Goal: Task Accomplishment & Management: Use online tool/utility

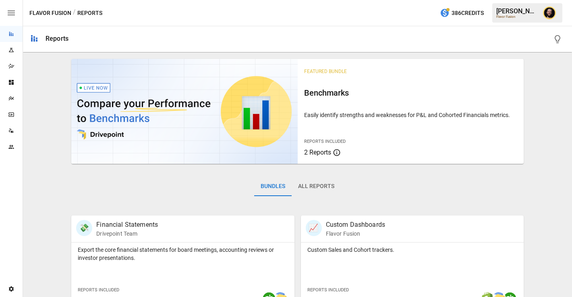
click at [12, 100] on icon "Plans" at bounding box center [11, 98] width 6 height 6
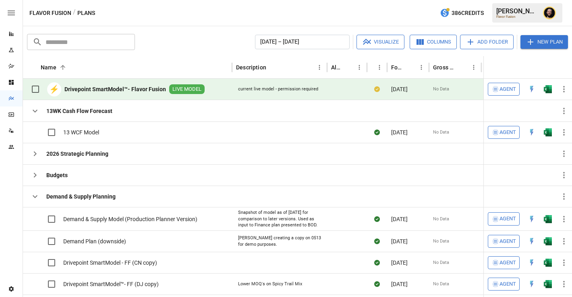
click at [546, 88] on img "Open in Excel" at bounding box center [548, 89] width 8 height 8
click at [35, 199] on icon "button" at bounding box center [35, 196] width 10 height 10
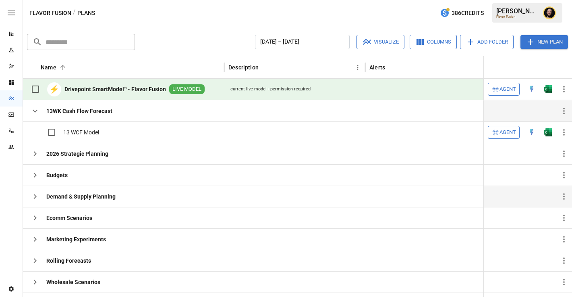
click at [35, 113] on icon "button" at bounding box center [35, 111] width 10 height 10
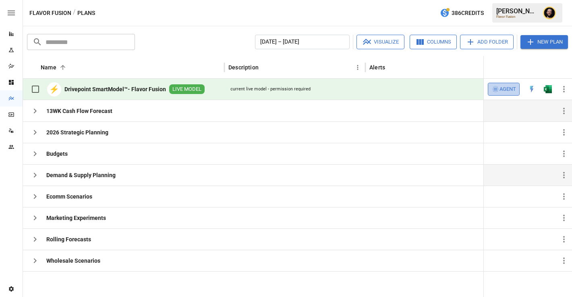
click at [507, 87] on span "Agent" at bounding box center [508, 89] width 17 height 9
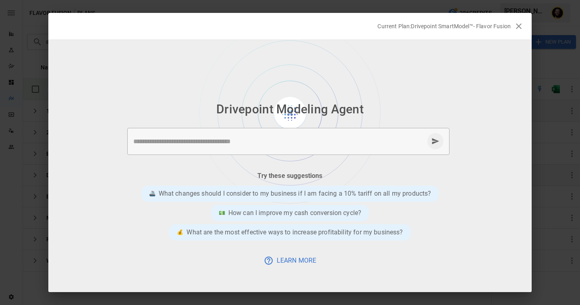
click at [216, 141] on textarea at bounding box center [278, 141] width 291 height 9
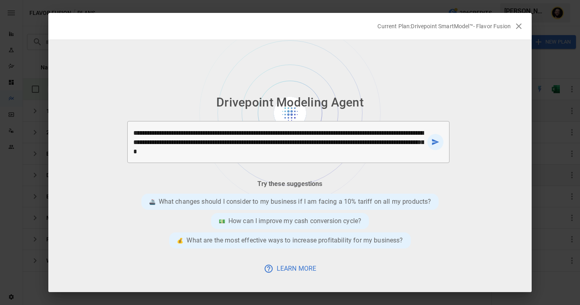
type textarea "**********"
click at [435, 141] on icon "send message" at bounding box center [435, 142] width 7 height 6
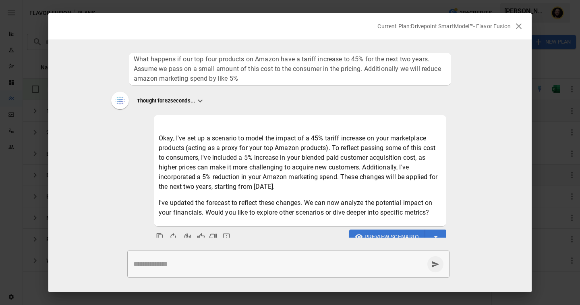
scroll to position [10, 0]
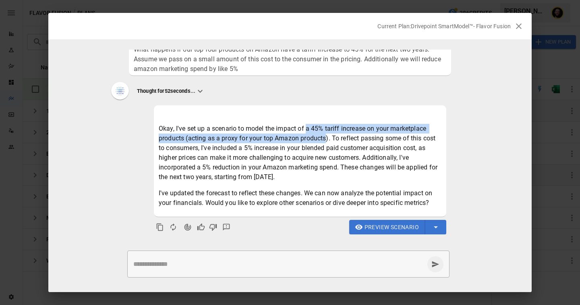
drag, startPoint x: 306, startPoint y: 125, endPoint x: 326, endPoint y: 135, distance: 21.8
click at [326, 135] on p "Okay, I've set up a scenario to model the impact of a 45% tariff increase on yo…" at bounding box center [300, 153] width 283 height 58
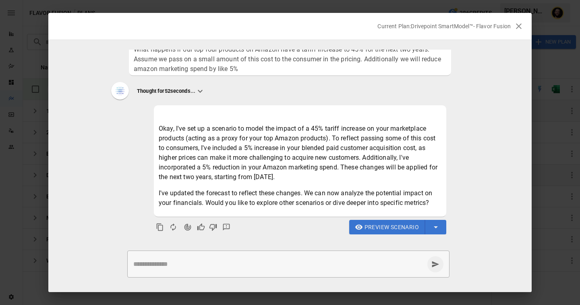
click at [282, 162] on p "Okay, I've set up a scenario to model the impact of a 45% tariff increase on yo…" at bounding box center [300, 153] width 283 height 58
drag, startPoint x: 340, startPoint y: 166, endPoint x: 351, endPoint y: 172, distance: 12.8
click at [351, 172] on p "Okay, I've set up a scenario to model the impact of a 45% tariff increase on yo…" at bounding box center [300, 153] width 283 height 58
click at [201, 197] on p "I've updated the forecast to reflect these changes. We can now analyze the pote…" at bounding box center [300, 197] width 283 height 19
drag, startPoint x: 176, startPoint y: 193, endPoint x: 293, endPoint y: 196, distance: 117.7
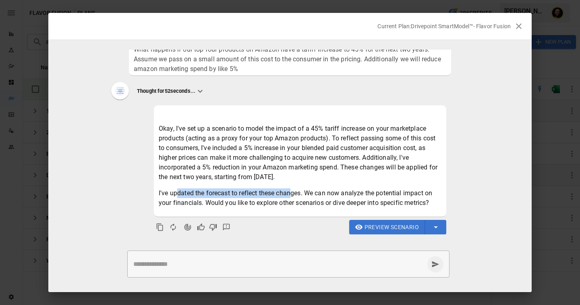
click at [293, 196] on p "I've updated the forecast to reflect these changes. We can now analyze the pote…" at bounding box center [300, 197] width 283 height 19
click at [209, 257] on div "* ​" at bounding box center [288, 263] width 322 height 27
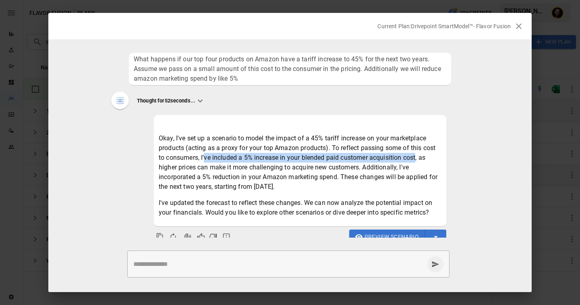
drag, startPoint x: 205, startPoint y: 157, endPoint x: 416, endPoint y: 157, distance: 211.1
click at [417, 157] on p "Okay, I've set up a scenario to model the impact of a 45% tariff increase on yo…" at bounding box center [300, 162] width 283 height 58
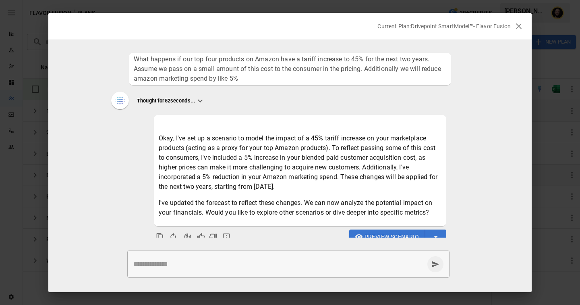
click at [184, 169] on p "Okay, I've set up a scenario to model the impact of a 45% tariff increase on yo…" at bounding box center [300, 162] width 283 height 58
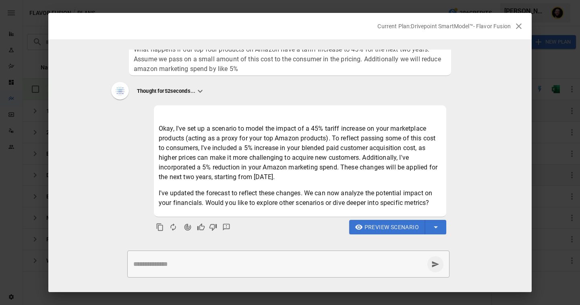
click at [187, 265] on textarea at bounding box center [278, 263] width 291 height 9
type textarea "*"
type textarea "**********"
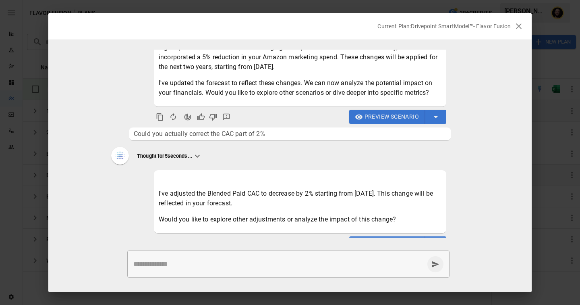
scroll to position [136, 0]
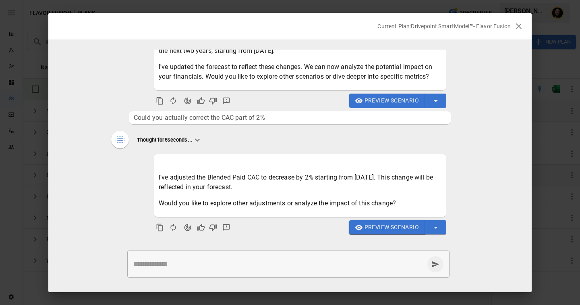
click at [379, 230] on span "Preview Scenario" at bounding box center [392, 227] width 54 height 10
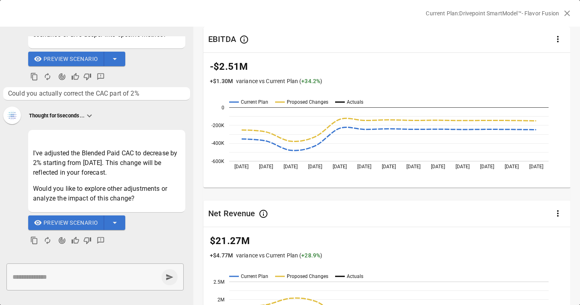
scroll to position [0, 0]
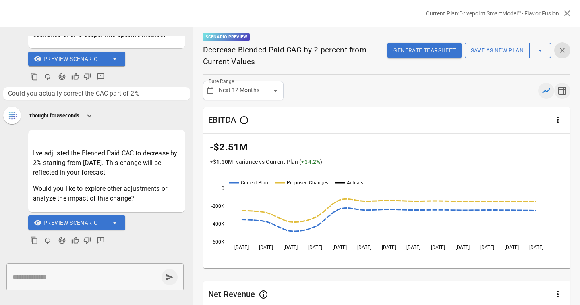
click at [563, 89] on icon "button" at bounding box center [562, 91] width 8 height 8
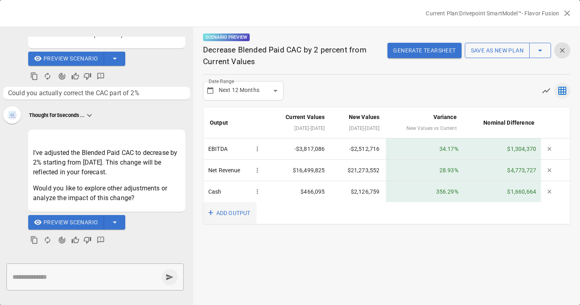
click at [231, 212] on button "+ ADD OUTPUT" at bounding box center [229, 213] width 53 height 22
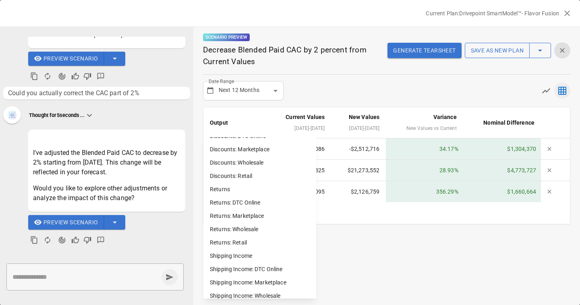
scroll to position [548, 0]
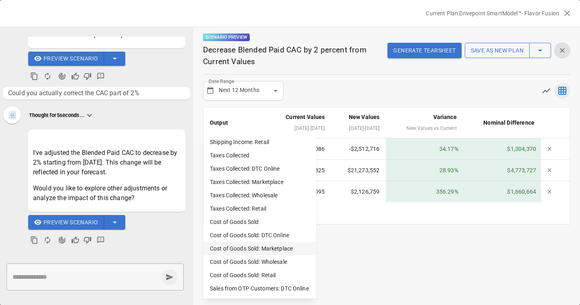
click at [260, 250] on li "Cost of Goods Sold: Marketplace" at bounding box center [259, 248] width 113 height 13
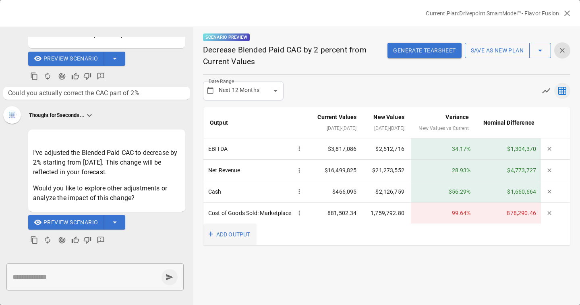
click at [243, 245] on button "+ ADD OUTPUT" at bounding box center [229, 234] width 53 height 22
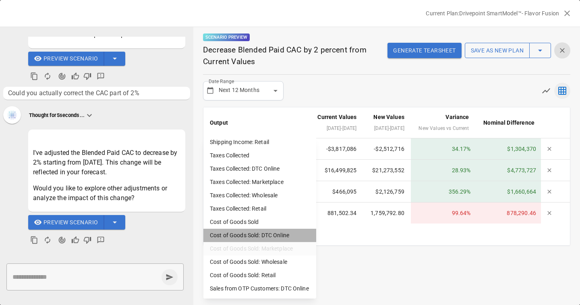
click at [261, 233] on li "Cost of Goods Sold: DTC Online" at bounding box center [259, 234] width 113 height 13
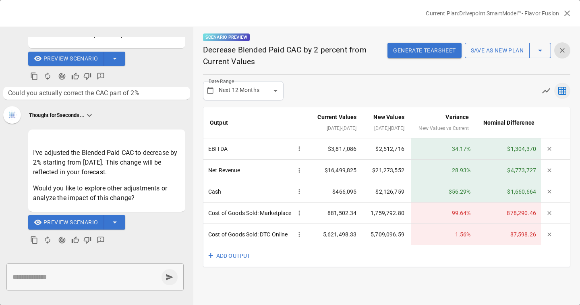
click at [273, 0] on body "Reports Experiments Dazzler Studio Dashboards Plans SmartModel ™ Data Sources T…" at bounding box center [290, 0] width 580 height 0
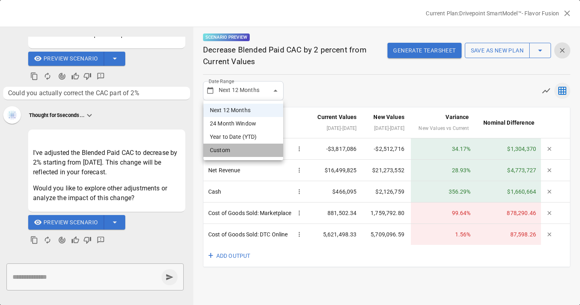
click at [257, 150] on li "Custom" at bounding box center [243, 149] width 80 height 13
type input "******"
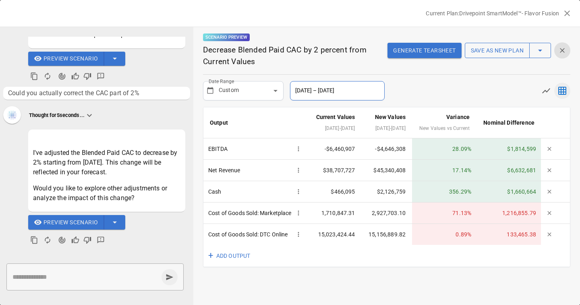
click at [361, 89] on button "[DATE] – [DATE]" at bounding box center [337, 90] width 95 height 19
click at [438, 97] on div "Date Range Custom ****** ​ [DATE] – [DATE] [DATE] Feb Mar Apr May Jun [DATE] Au…" at bounding box center [386, 90] width 367 height 19
click at [373, 92] on button "[DATE] – [DATE]" at bounding box center [337, 90] width 95 height 19
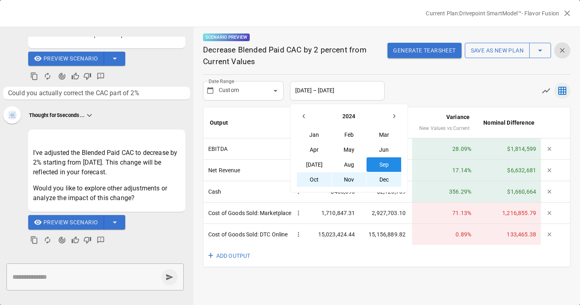
click at [392, 115] on icon "button" at bounding box center [394, 116] width 6 height 6
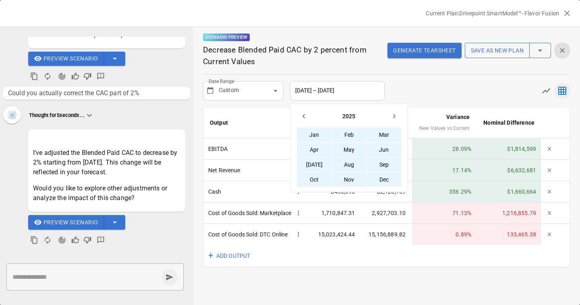
click at [394, 116] on icon "button" at bounding box center [394, 116] width 6 height 6
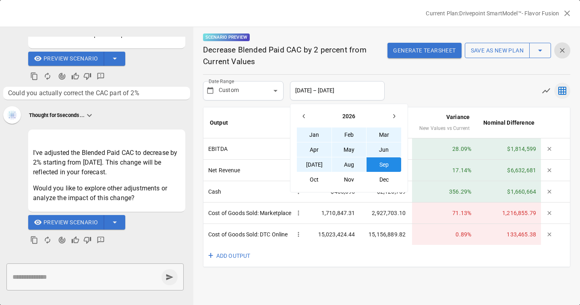
click at [394, 116] on icon "button" at bounding box center [394, 116] width 6 height 6
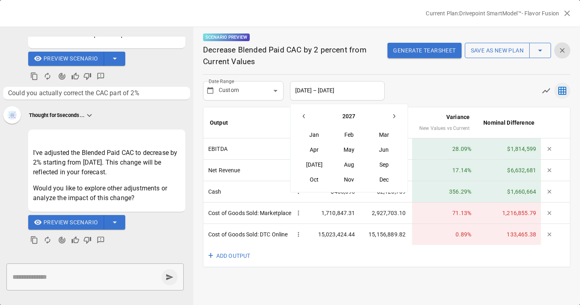
click at [390, 166] on button "Sep" at bounding box center [384, 164] width 35 height 15
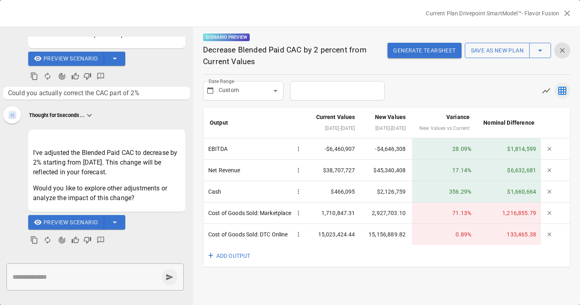
click at [434, 100] on div "Date Range Custom ****** ​ [DATE] Feb Mar Apr May Jun [DATE] Aug Sep Oct Nov Dec" at bounding box center [386, 90] width 367 height 19
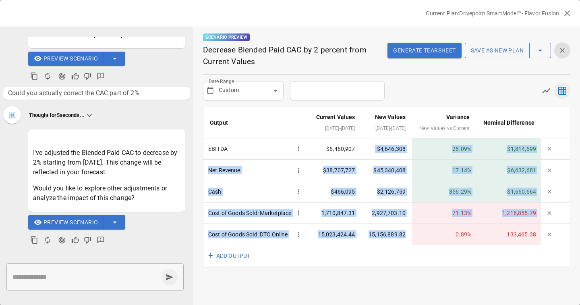
drag, startPoint x: 378, startPoint y: 155, endPoint x: 396, endPoint y: 257, distance: 104.3
click at [396, 245] on tbody "EBITDA -$6,460,907 -$4,646,308 28.09 % $1,814,599 Net Revenue $38,707,727 $45,3…" at bounding box center [386, 191] width 367 height 106
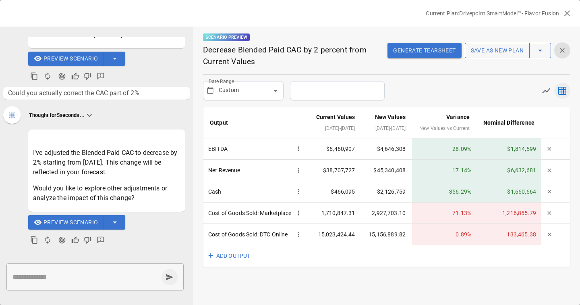
click at [403, 100] on div "Date Range Custom ****** ​" at bounding box center [386, 90] width 367 height 19
drag, startPoint x: 356, startPoint y: 137, endPoint x: 318, endPoint y: 128, distance: 39.0
click at [318, 128] on th "Current Values [DATE] - [DATE]" at bounding box center [335, 122] width 53 height 31
click at [412, 93] on div "Date Range Custom ****** ​" at bounding box center [386, 90] width 367 height 19
click at [226, 267] on button "+ ADD OUTPUT" at bounding box center [229, 256] width 53 height 22
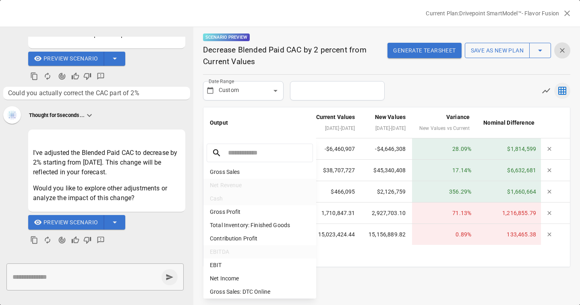
click at [295, 122] on div at bounding box center [290, 152] width 580 height 305
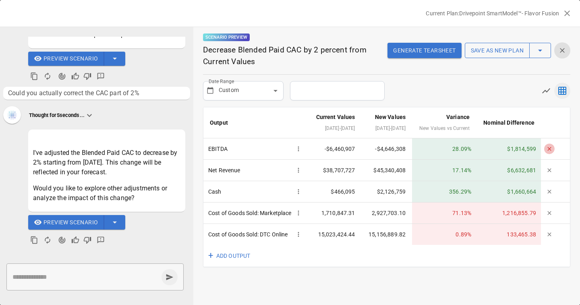
click at [551, 150] on icon "button" at bounding box center [549, 149] width 4 height 4
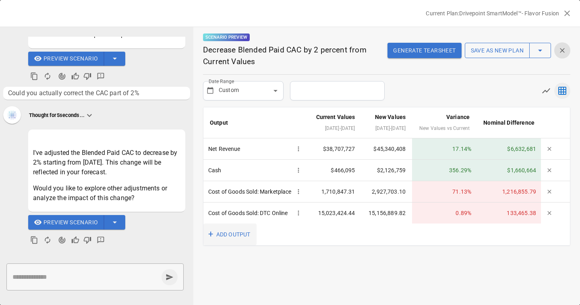
click at [231, 245] on button "+ ADD OUTPUT" at bounding box center [229, 234] width 53 height 22
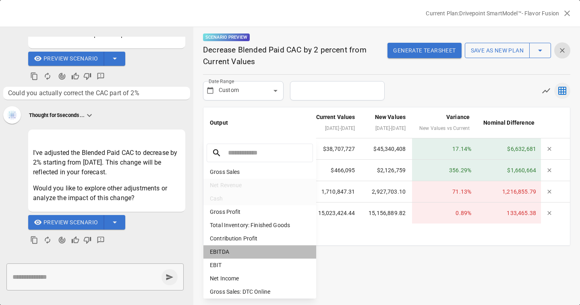
click at [231, 256] on li "EBITDA" at bounding box center [259, 251] width 113 height 13
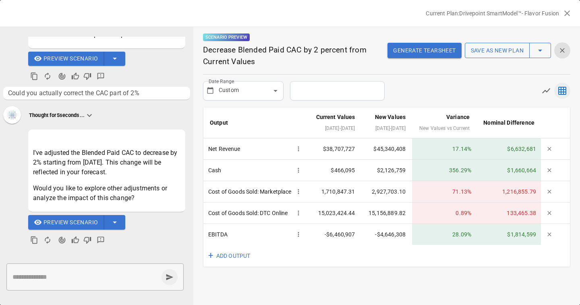
click at [415, 52] on button "Generate Tearsheet" at bounding box center [425, 50] width 74 height 15
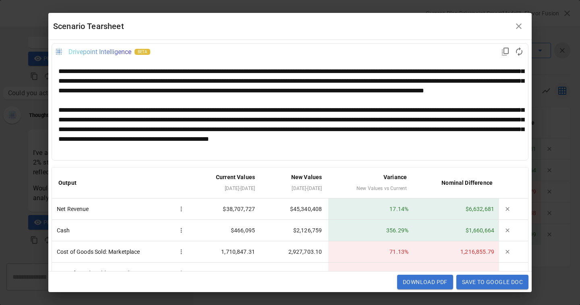
drag, startPoint x: 475, startPoint y: 153, endPoint x: 222, endPoint y: 102, distance: 258.0
click at [222, 102] on div at bounding box center [289, 109] width 463 height 87
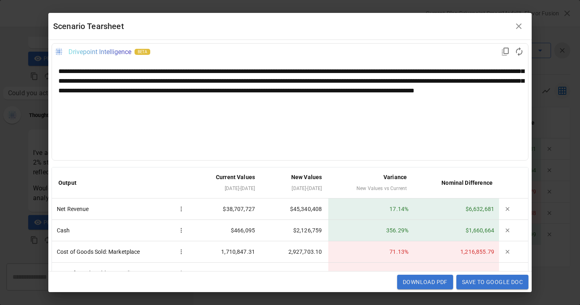
drag, startPoint x: 178, startPoint y: 87, endPoint x: 177, endPoint y: 83, distance: 4.3
click at [177, 83] on div "**********" at bounding box center [289, 109] width 463 height 87
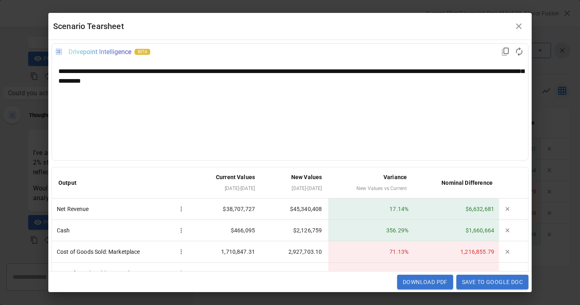
drag, startPoint x: 190, startPoint y: 94, endPoint x: 69, endPoint y: 78, distance: 122.4
click at [69, 78] on div "**********" at bounding box center [289, 109] width 463 height 87
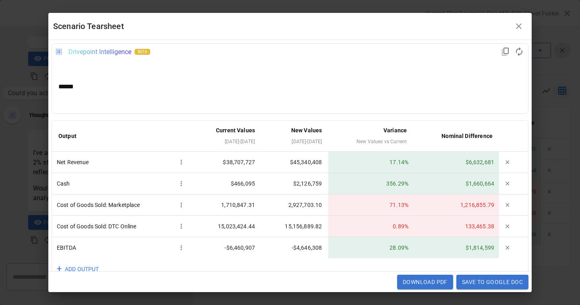
scroll to position [0, 0]
click at [176, 98] on div "**********" at bounding box center [290, 86] width 476 height 53
click at [519, 23] on icon "button" at bounding box center [519, 26] width 10 height 10
